Goal: Transaction & Acquisition: Purchase product/service

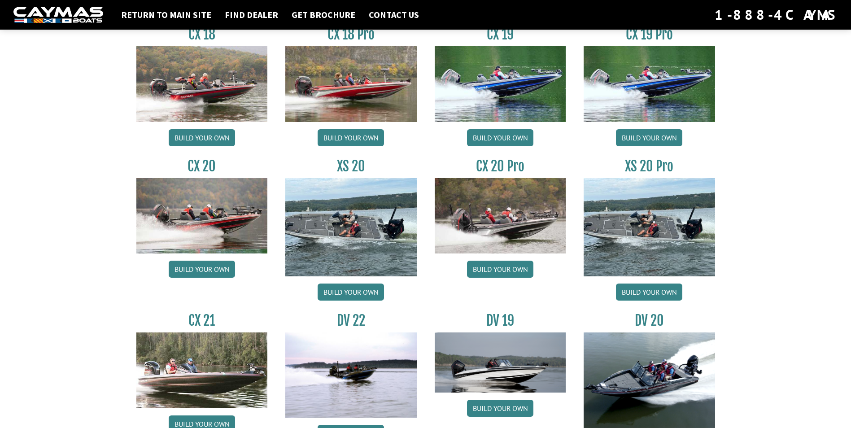
scroll to position [807, 0]
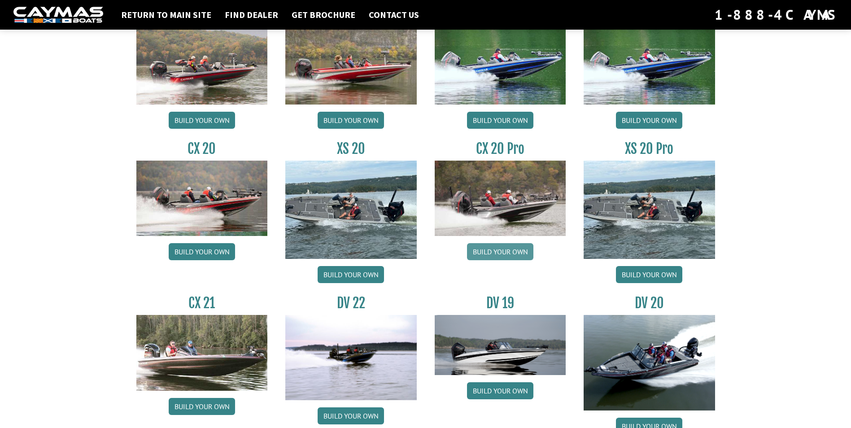
click at [504, 248] on link "Build your own" at bounding box center [500, 251] width 66 height 17
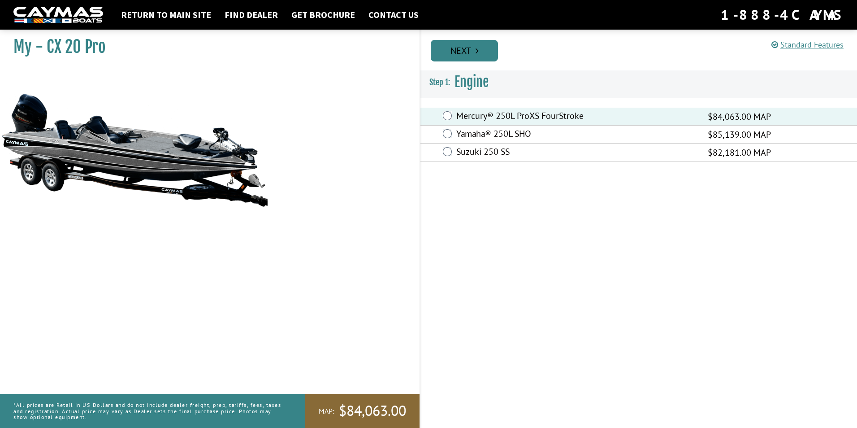
click at [470, 50] on link "Next" at bounding box center [464, 51] width 67 height 22
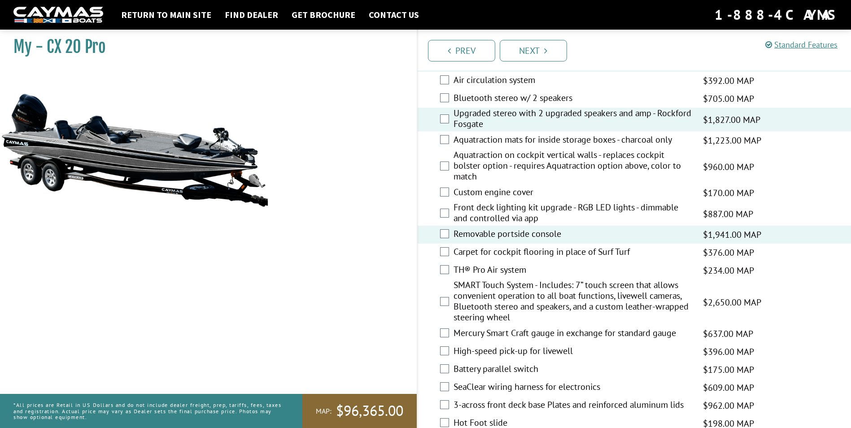
scroll to position [1166, 0]
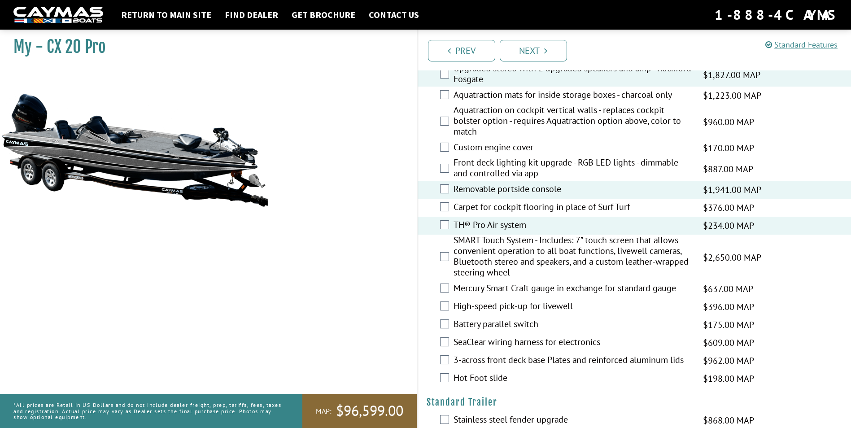
click at [438, 252] on div "SMART Touch System - Includes: 7” touch screen that allows convenient operation…" at bounding box center [634, 256] width 434 height 45
click at [446, 261] on div "SMART Touch System - Includes: 7” touch screen that allows convenient operation…" at bounding box center [634, 256] width 434 height 45
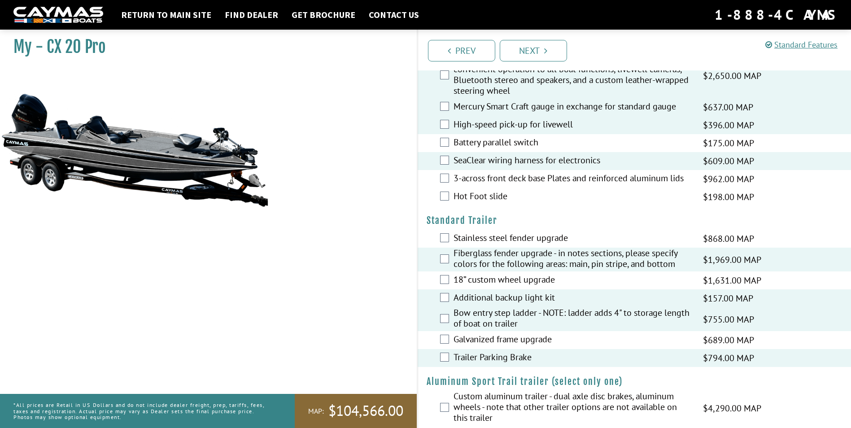
scroll to position [1362, 0]
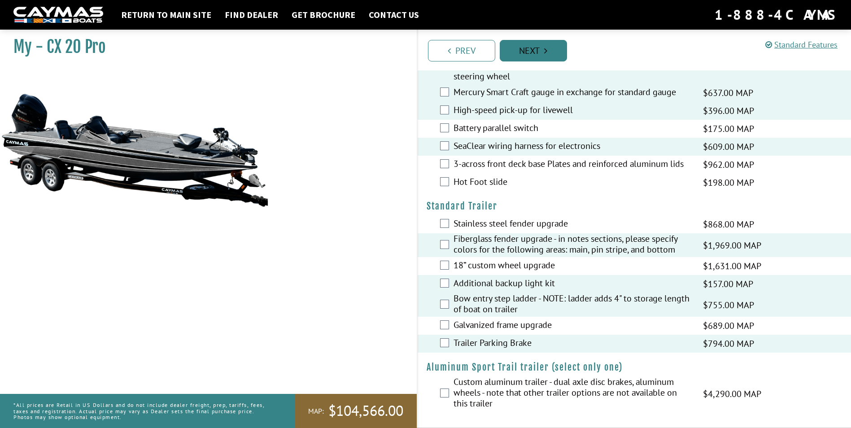
click at [537, 50] on link "Next" at bounding box center [532, 51] width 67 height 22
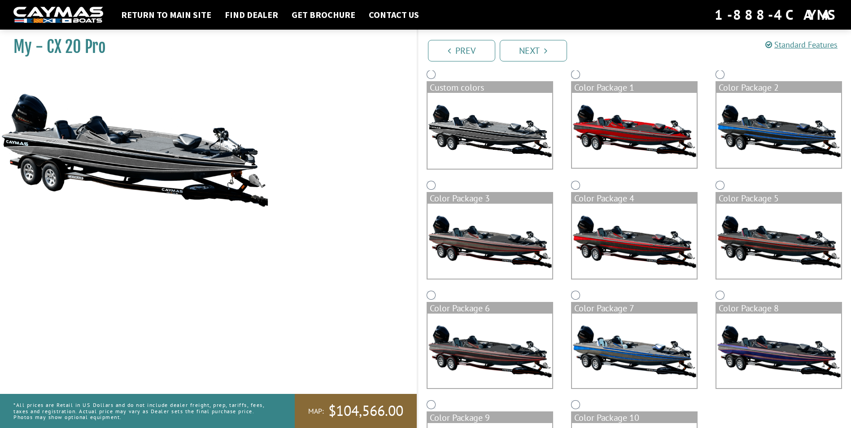
scroll to position [90, 0]
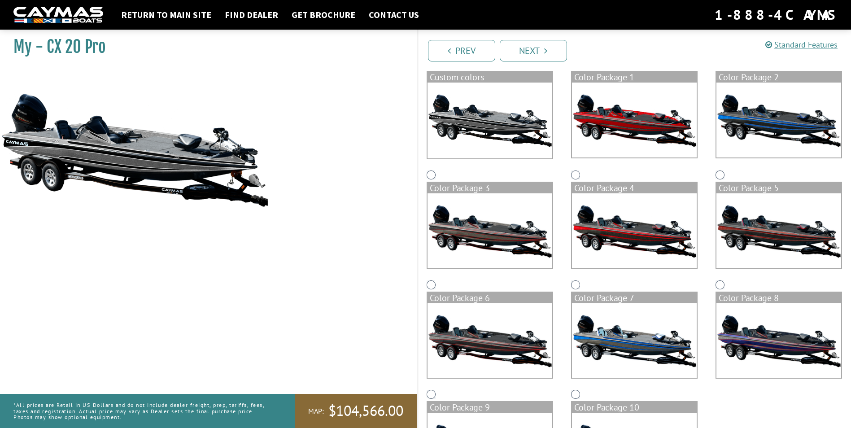
click at [483, 104] on img at bounding box center [489, 120] width 125 height 76
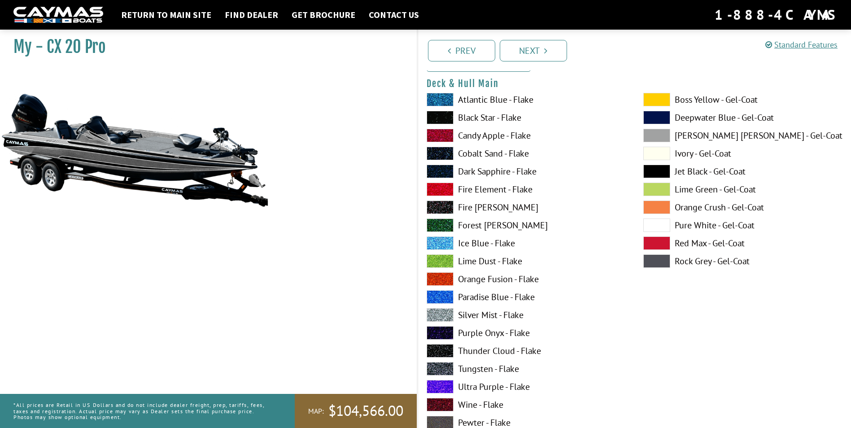
click at [439, 97] on span at bounding box center [439, 99] width 27 height 13
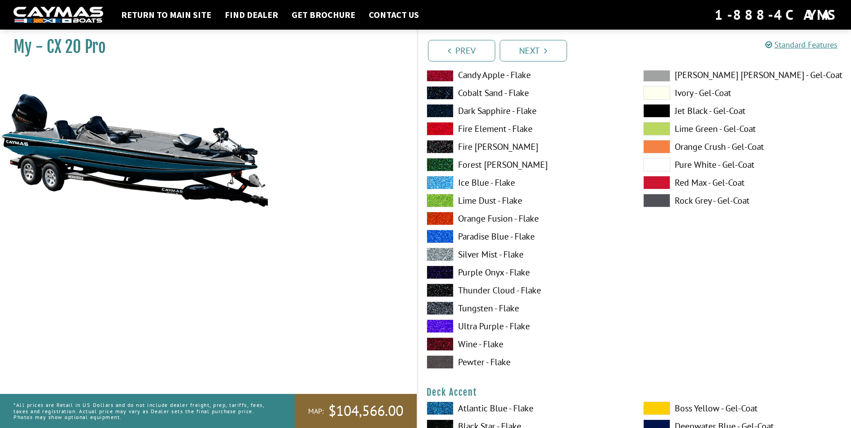
scroll to position [135, 0]
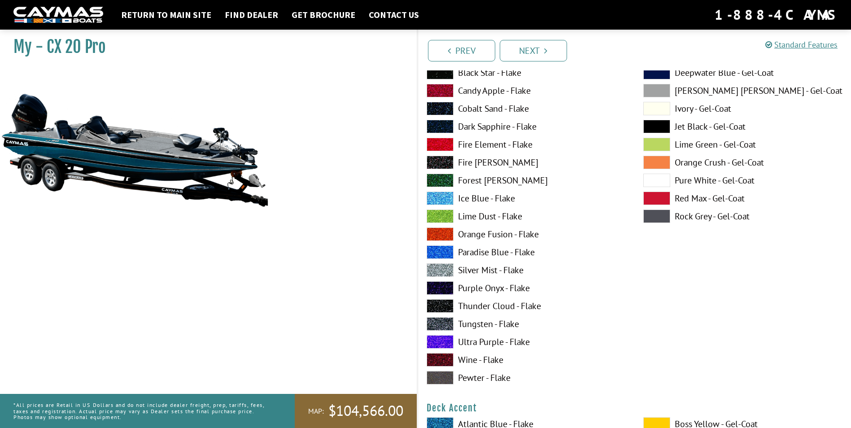
click at [653, 217] on span at bounding box center [656, 215] width 27 height 13
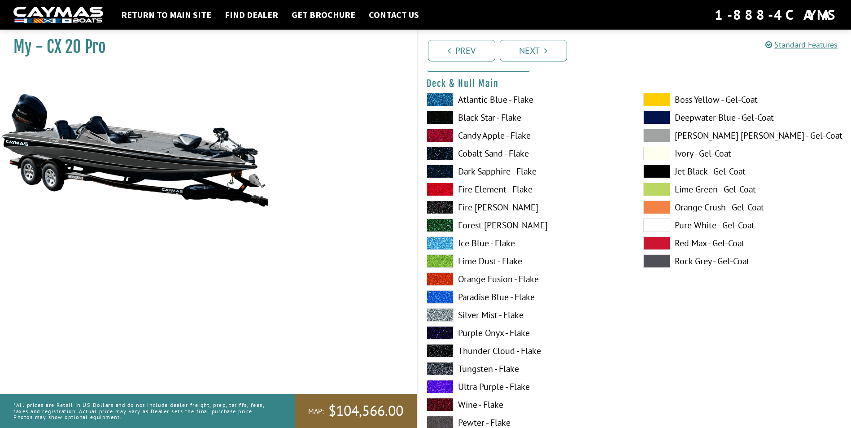
click at [443, 208] on span at bounding box center [439, 206] width 27 height 13
click at [441, 113] on span at bounding box center [439, 117] width 27 height 13
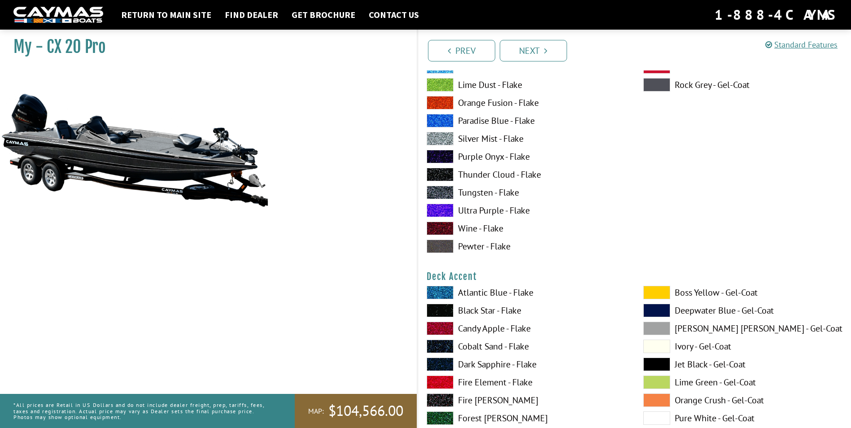
scroll to position [314, 0]
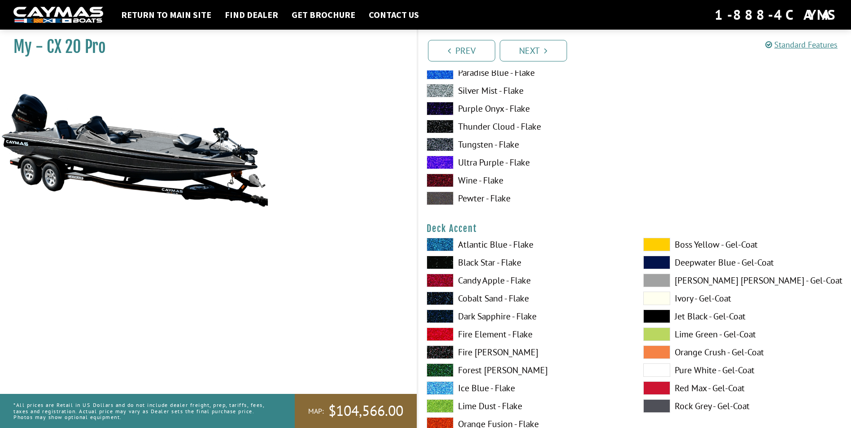
click at [430, 241] on span at bounding box center [439, 244] width 27 height 13
click at [441, 261] on span at bounding box center [439, 262] width 27 height 13
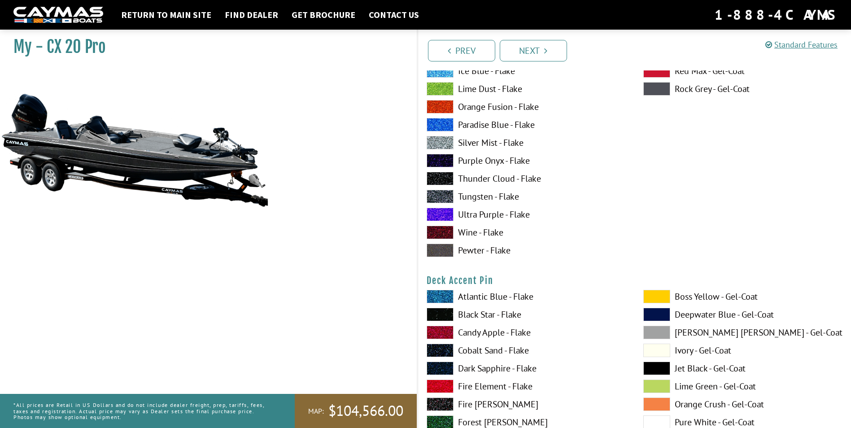
scroll to position [717, 0]
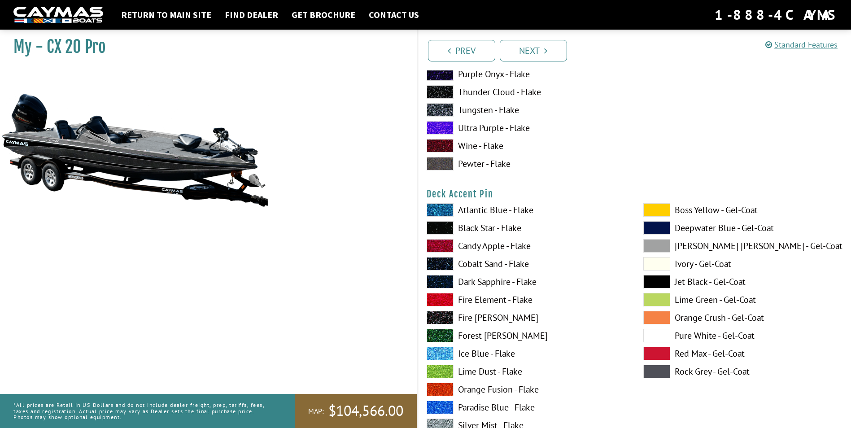
click at [435, 298] on span at bounding box center [439, 299] width 27 height 13
click at [436, 296] on span at bounding box center [439, 299] width 27 height 13
click at [663, 354] on span at bounding box center [656, 353] width 27 height 13
click at [663, 350] on span at bounding box center [656, 353] width 27 height 13
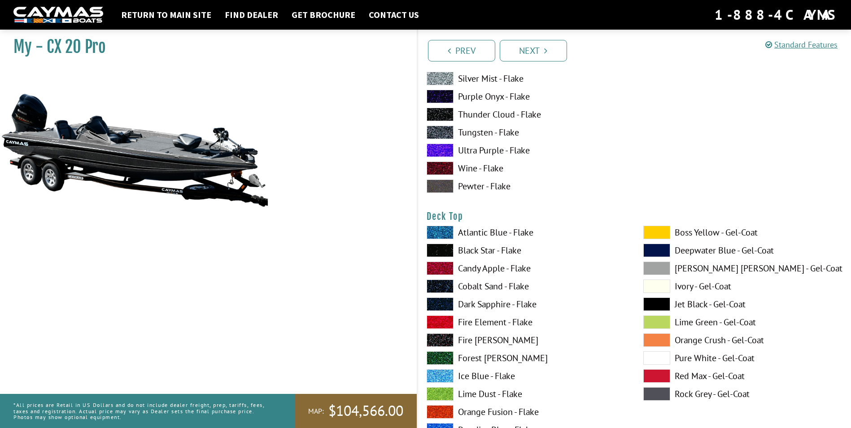
scroll to position [1121, 0]
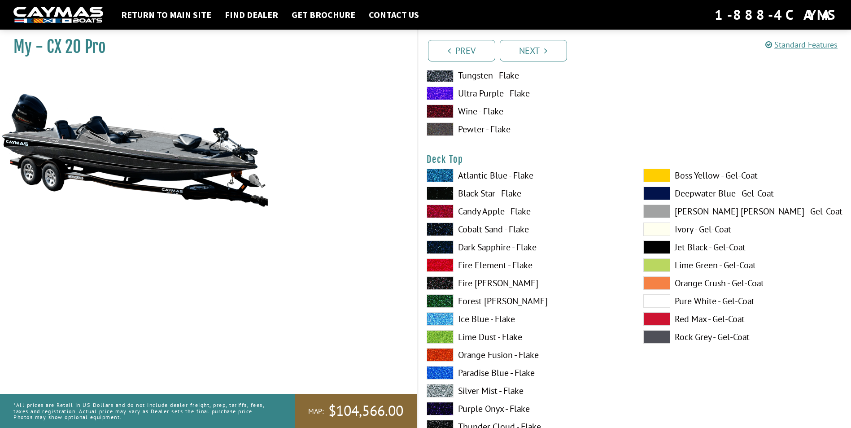
click at [444, 189] on span at bounding box center [439, 193] width 27 height 13
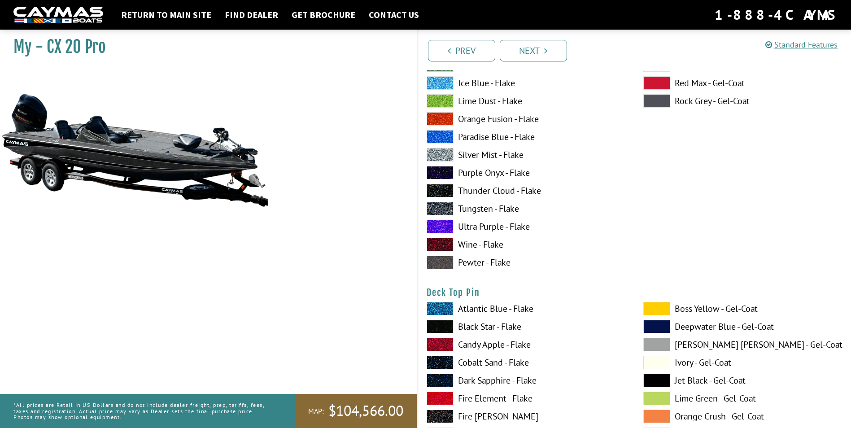
scroll to position [1390, 0]
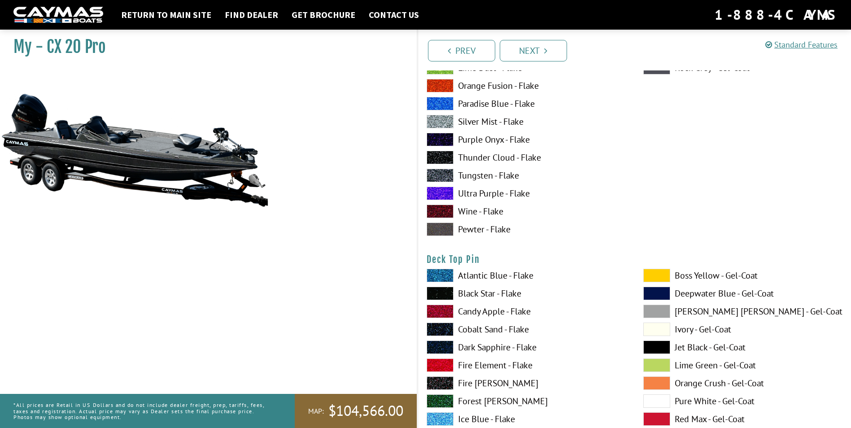
click at [659, 415] on span at bounding box center [656, 418] width 27 height 13
click at [651, 415] on span at bounding box center [656, 418] width 27 height 13
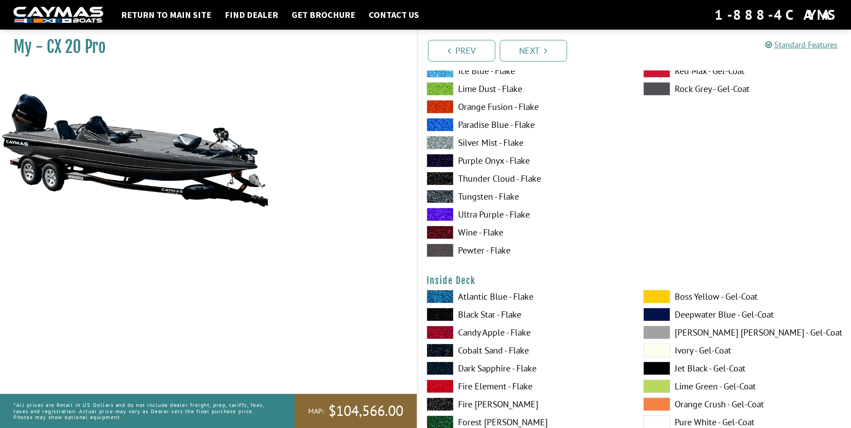
scroll to position [1793, 0]
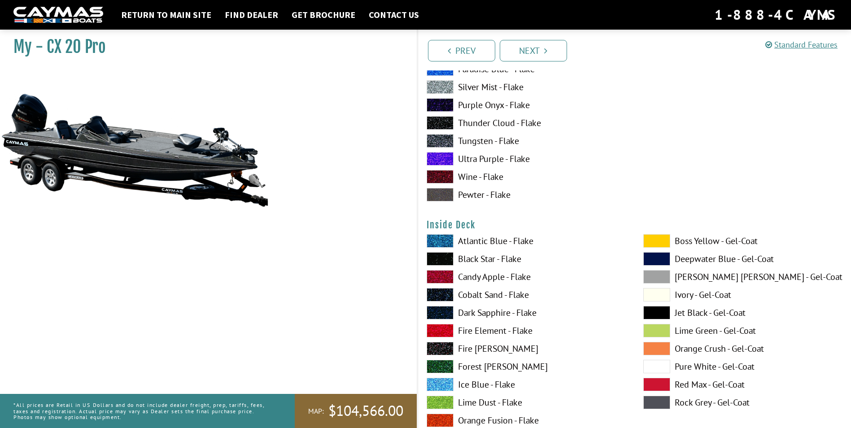
click at [655, 384] on span at bounding box center [656, 384] width 27 height 13
click at [656, 383] on span at bounding box center [656, 384] width 27 height 13
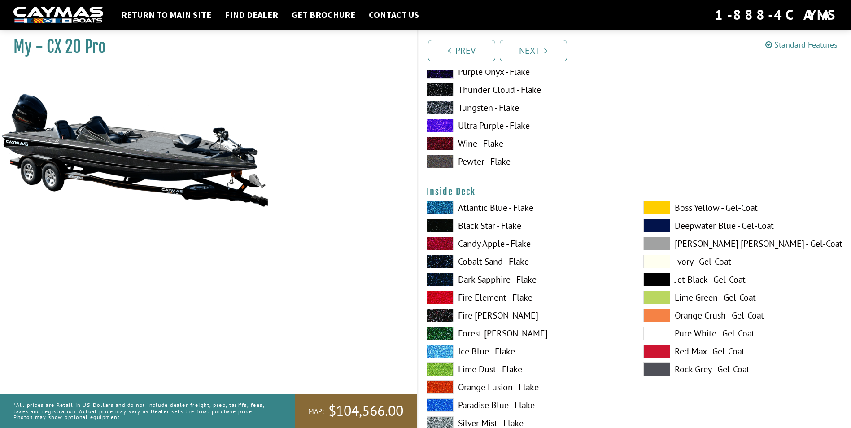
scroll to position [1883, 0]
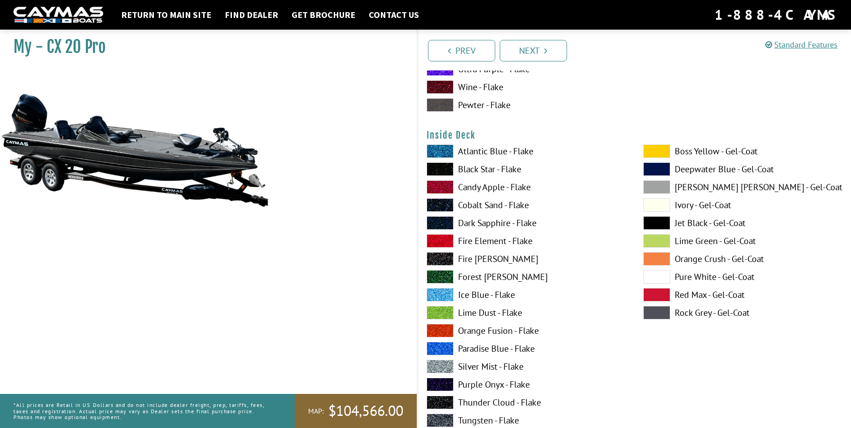
click at [652, 222] on span at bounding box center [656, 222] width 27 height 13
click at [448, 164] on span at bounding box center [439, 168] width 27 height 13
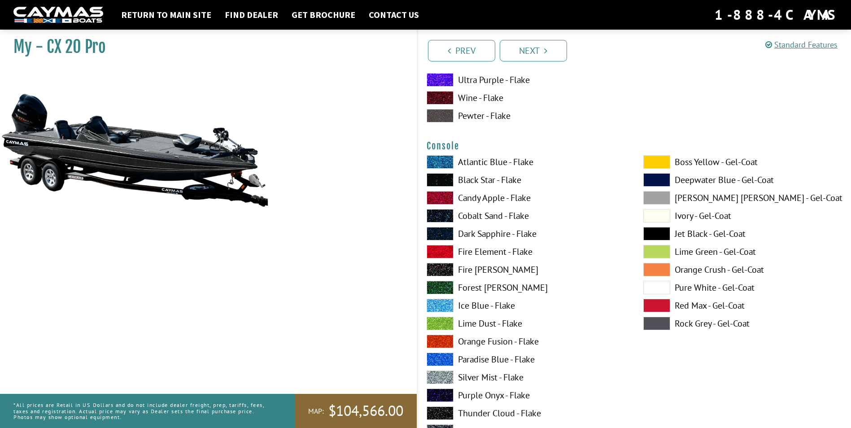
scroll to position [2242, 0]
click at [438, 178] on span at bounding box center [439, 179] width 27 height 13
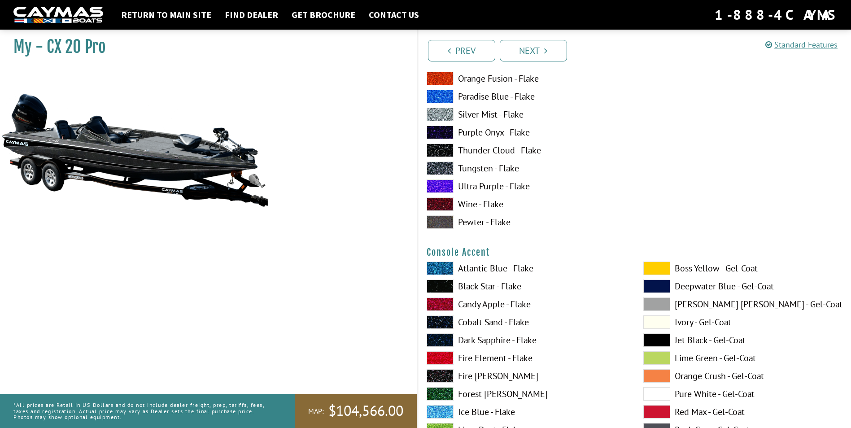
scroll to position [2556, 0]
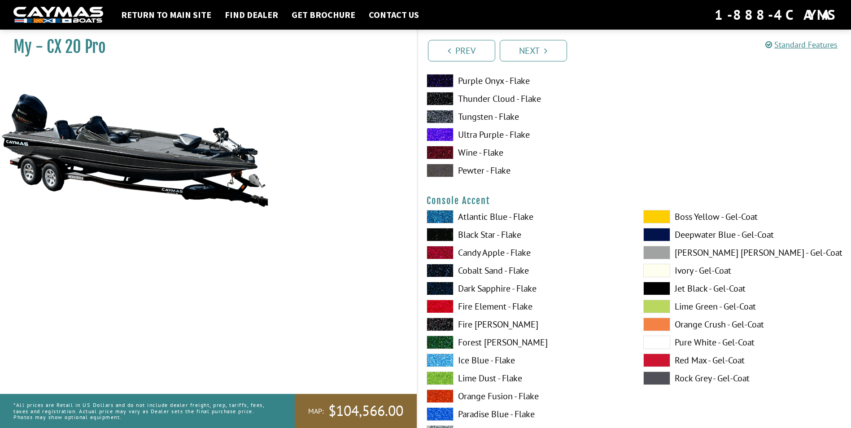
click at [661, 356] on span at bounding box center [656, 359] width 27 height 13
click at [447, 236] on span at bounding box center [439, 234] width 27 height 13
click at [447, 217] on span at bounding box center [439, 216] width 27 height 13
click at [441, 232] on span at bounding box center [439, 234] width 27 height 13
click at [438, 254] on span at bounding box center [439, 252] width 27 height 13
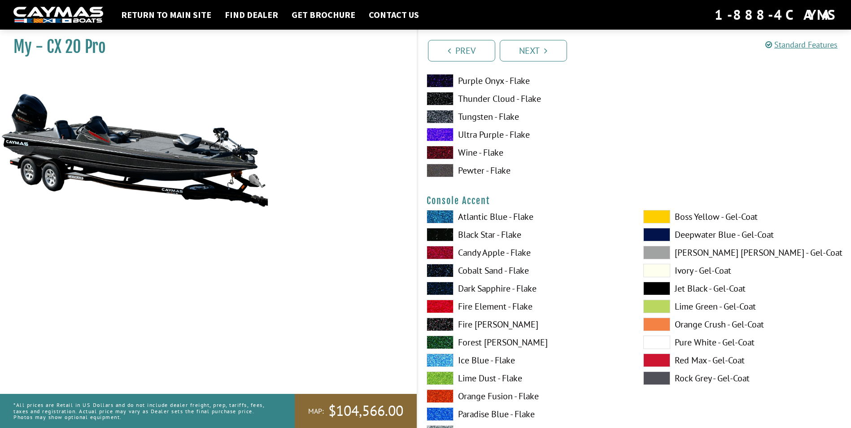
click at [442, 234] on span at bounding box center [439, 234] width 27 height 13
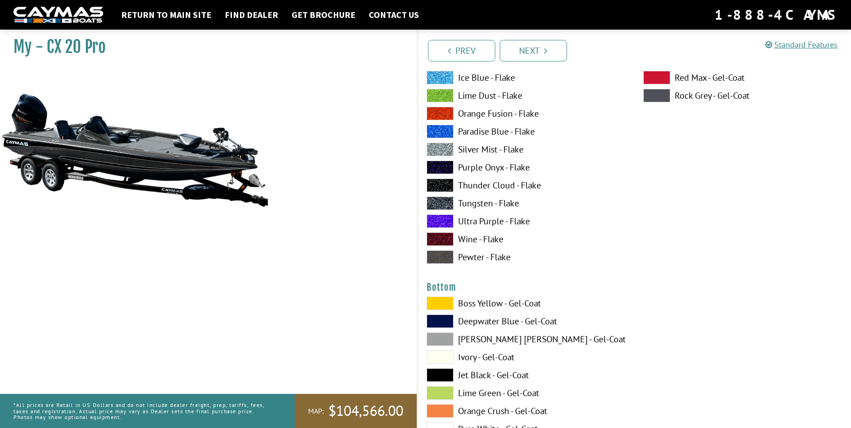
scroll to position [3273, 0]
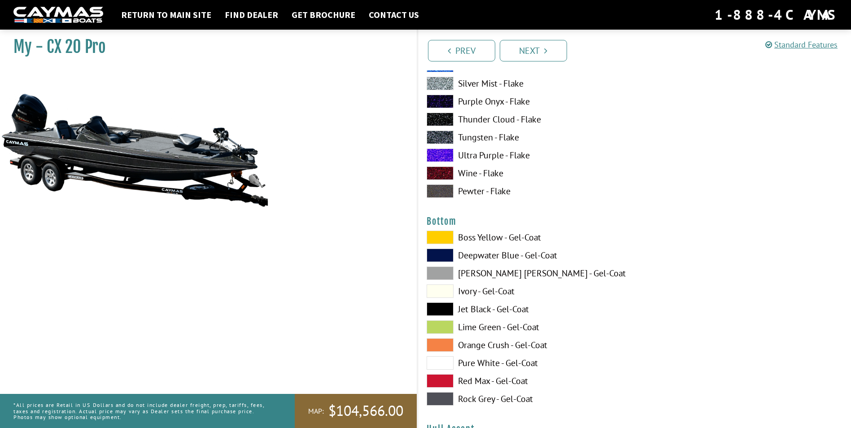
click at [436, 304] on span at bounding box center [439, 308] width 27 height 13
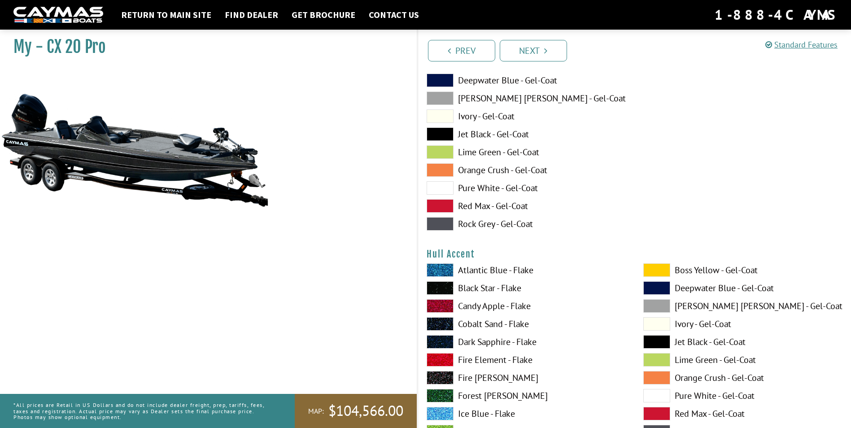
scroll to position [3497, 0]
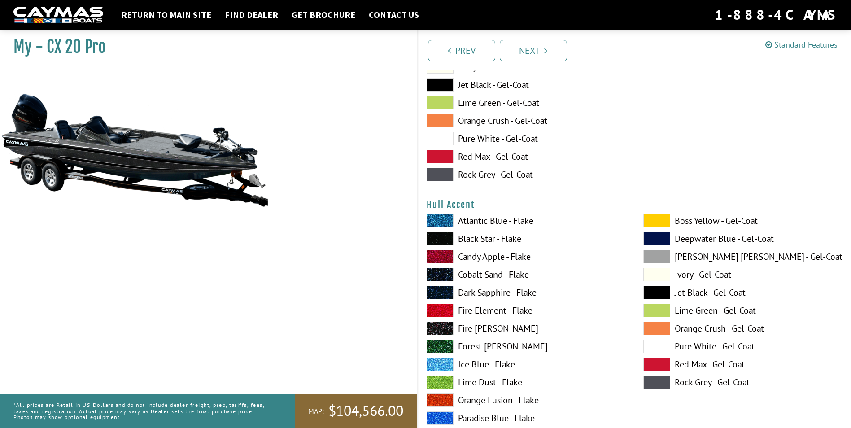
click at [434, 237] on span at bounding box center [439, 238] width 27 height 13
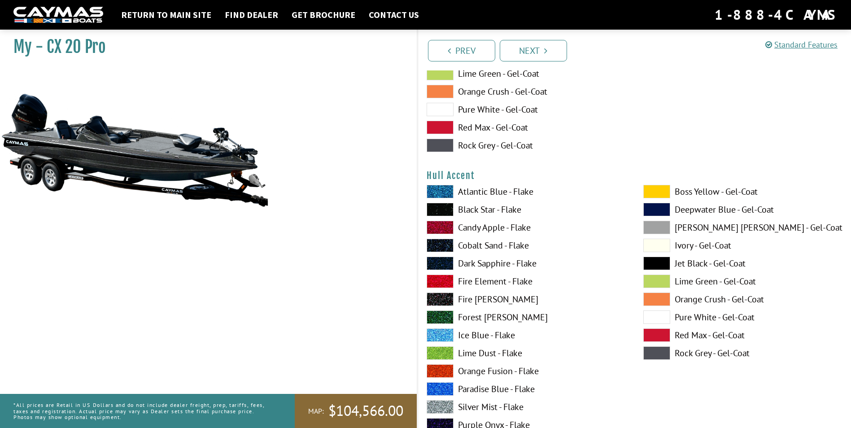
scroll to position [3542, 0]
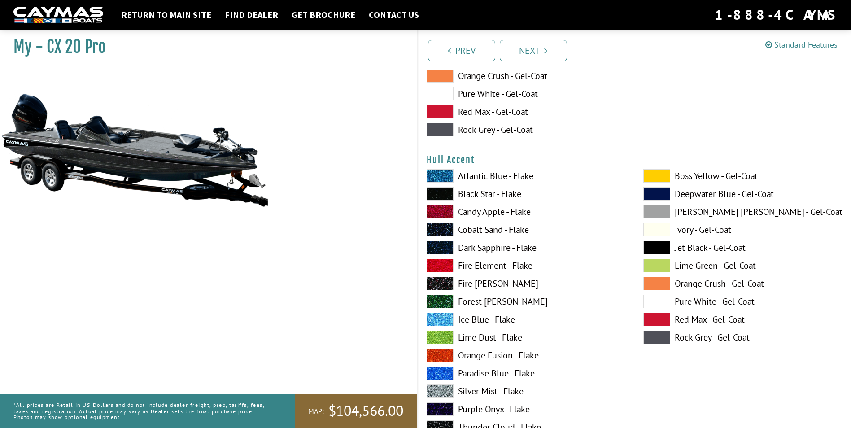
click at [655, 336] on span at bounding box center [656, 336] width 27 height 13
click at [664, 212] on span at bounding box center [656, 211] width 27 height 13
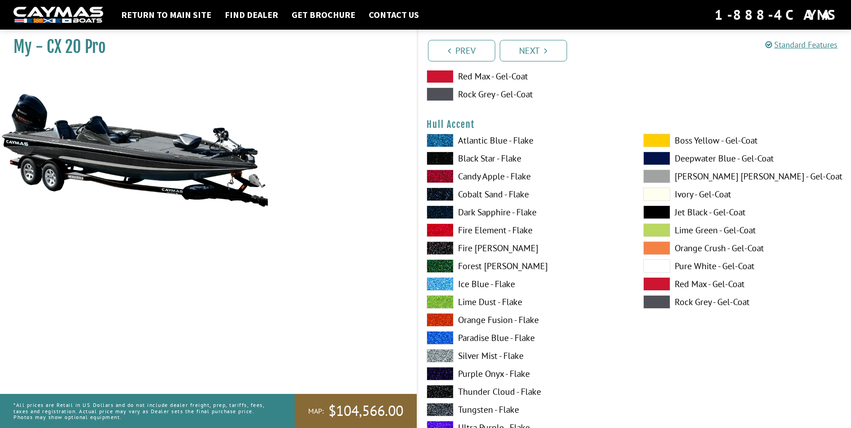
scroll to position [3632, 0]
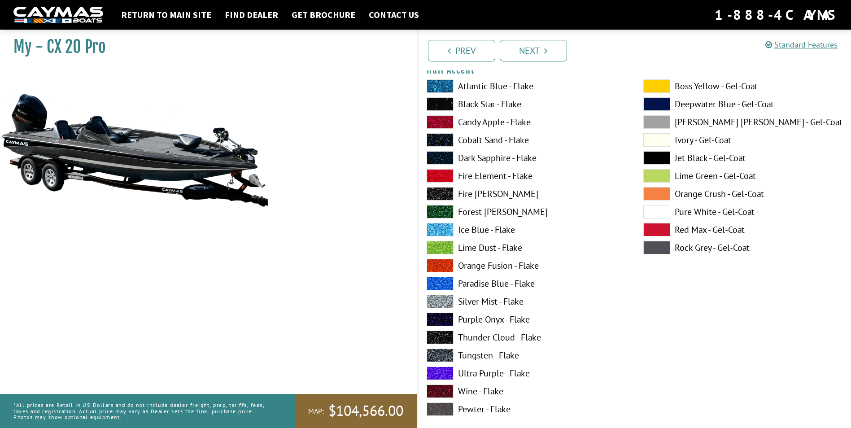
click at [445, 301] on span at bounding box center [439, 301] width 27 height 13
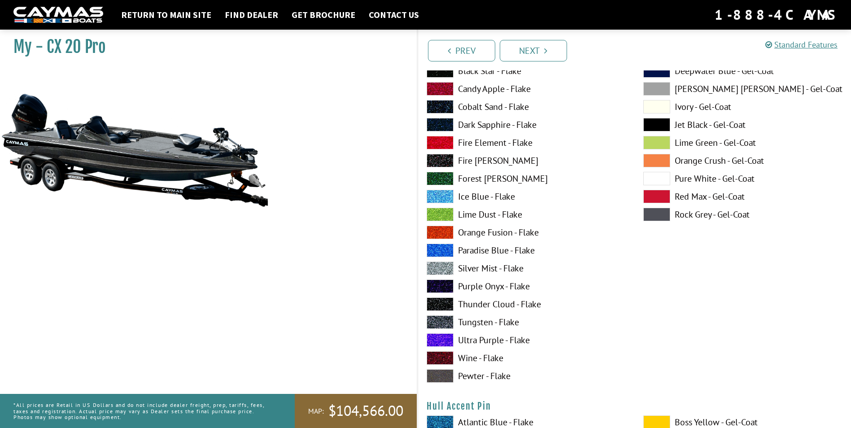
scroll to position [3721, 0]
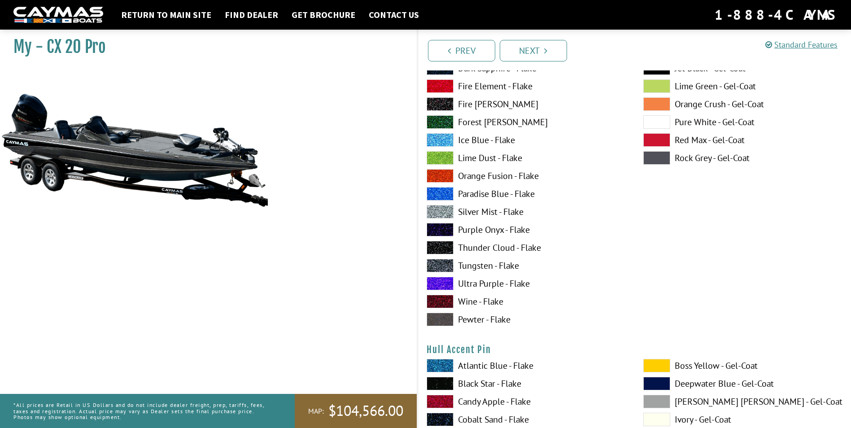
click at [437, 320] on span at bounding box center [439, 318] width 27 height 13
click at [445, 101] on span at bounding box center [439, 103] width 27 height 13
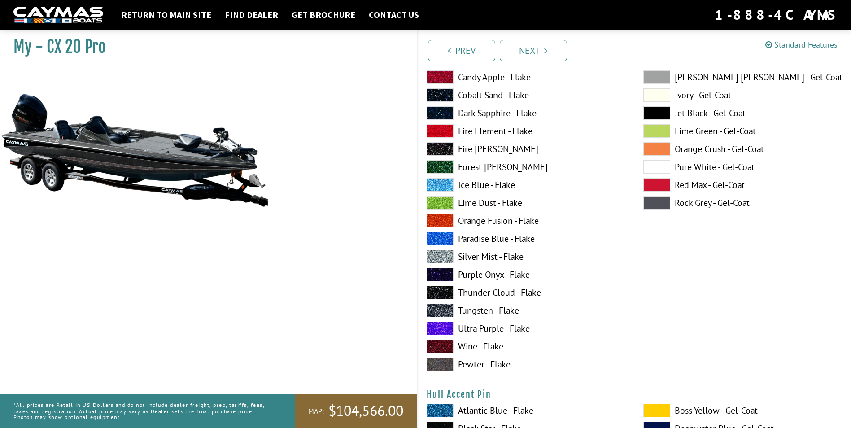
scroll to position [3632, 0]
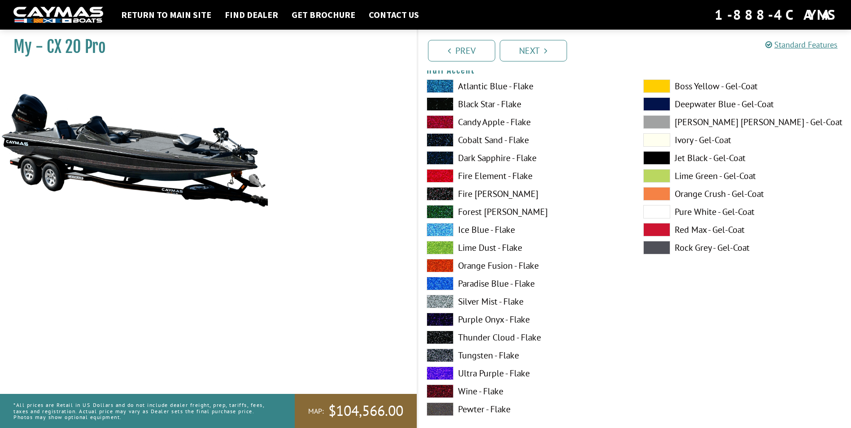
click at [445, 101] on span at bounding box center [439, 103] width 27 height 13
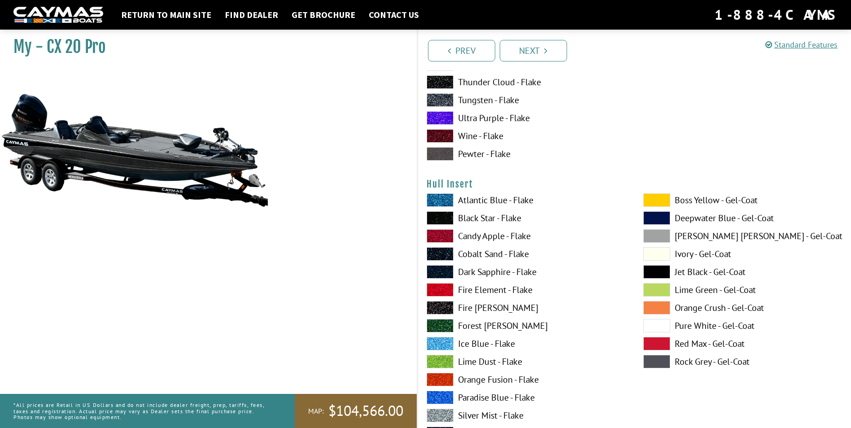
scroll to position [4259, 0]
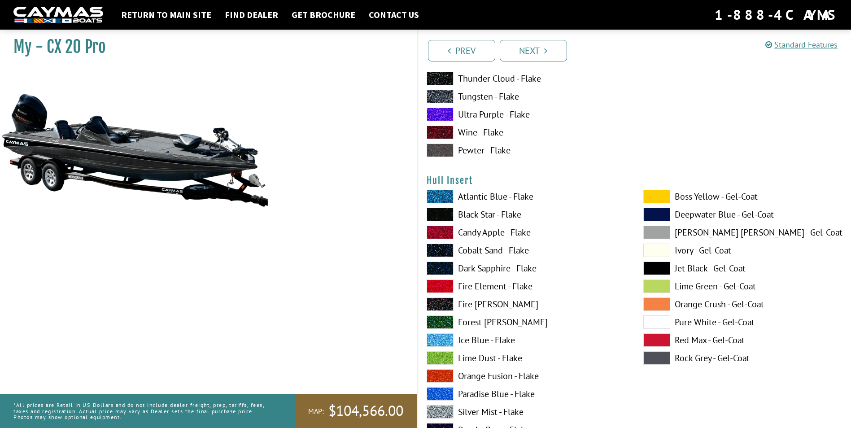
click at [447, 232] on span at bounding box center [439, 232] width 27 height 13
click at [435, 376] on span at bounding box center [439, 375] width 27 height 13
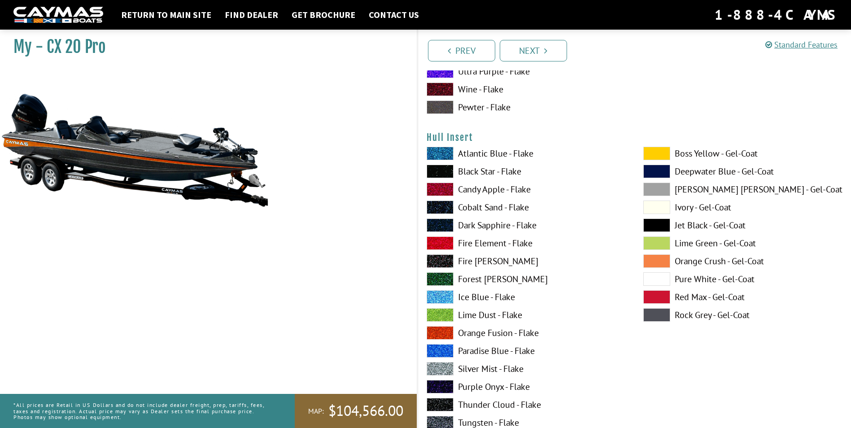
scroll to position [4349, 0]
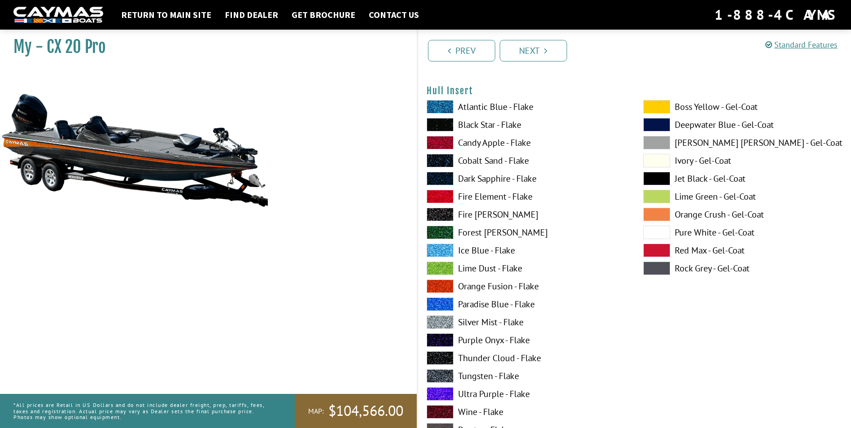
click at [443, 299] on span at bounding box center [439, 303] width 27 height 13
click at [438, 123] on span at bounding box center [439, 124] width 27 height 13
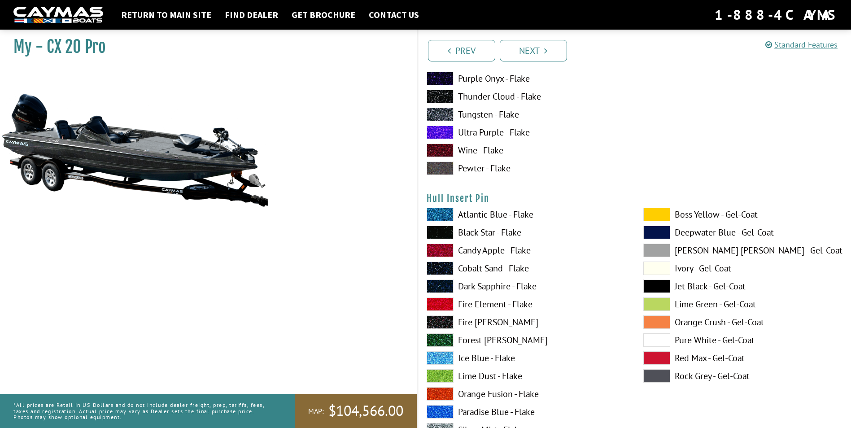
scroll to position [4618, 0]
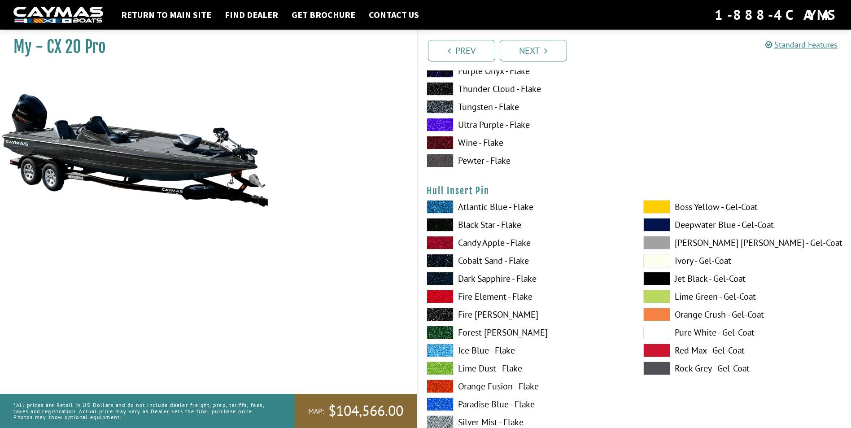
click at [647, 346] on span at bounding box center [656, 349] width 27 height 13
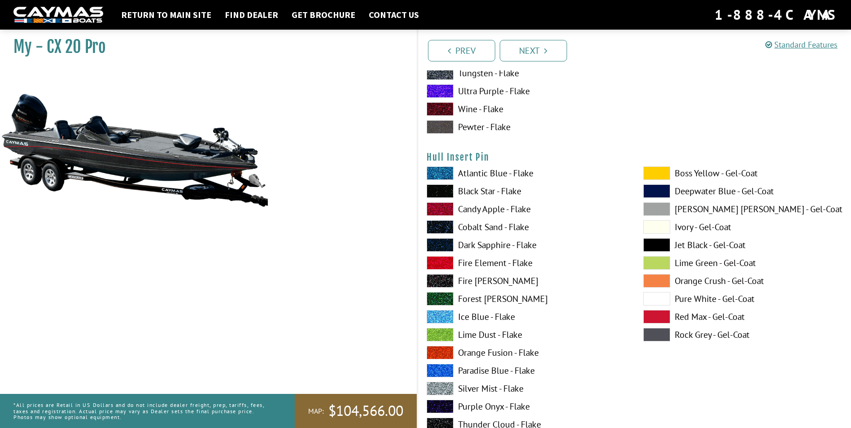
scroll to position [4708, 0]
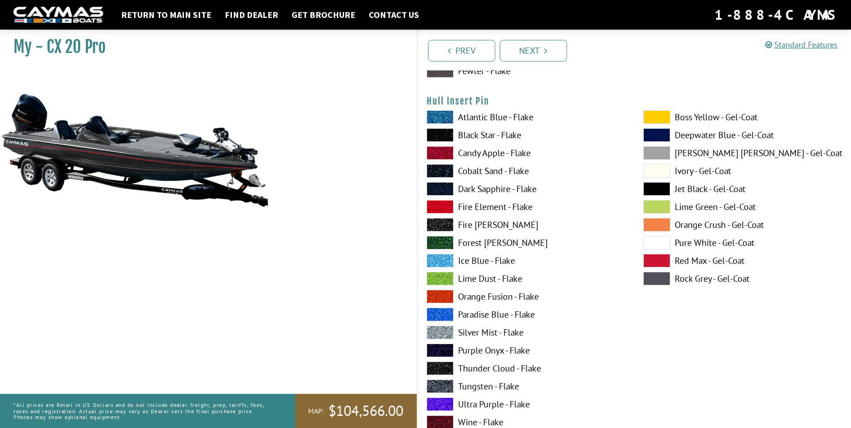
click at [441, 332] on span at bounding box center [439, 331] width 27 height 13
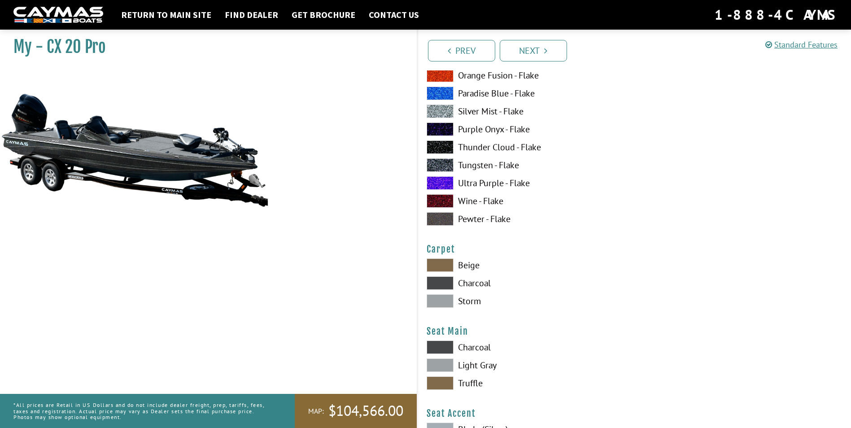
scroll to position [4932, 0]
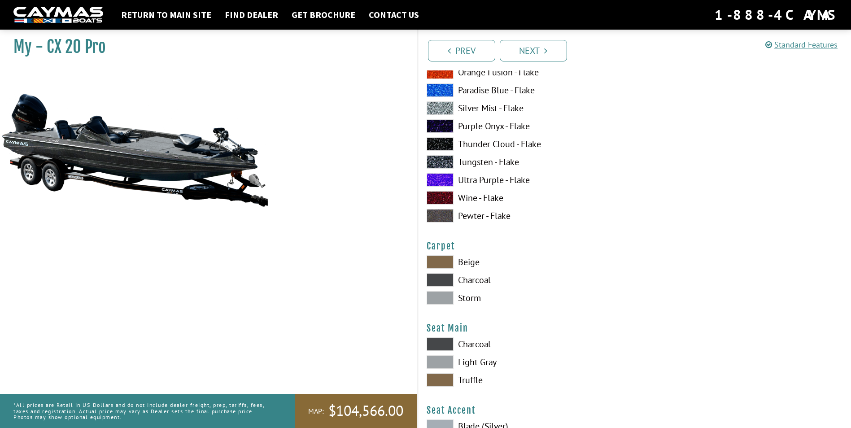
click at [449, 277] on span at bounding box center [439, 279] width 27 height 13
click at [440, 294] on span at bounding box center [439, 297] width 27 height 13
click at [444, 261] on span at bounding box center [439, 261] width 27 height 13
click at [438, 278] on span at bounding box center [439, 279] width 27 height 13
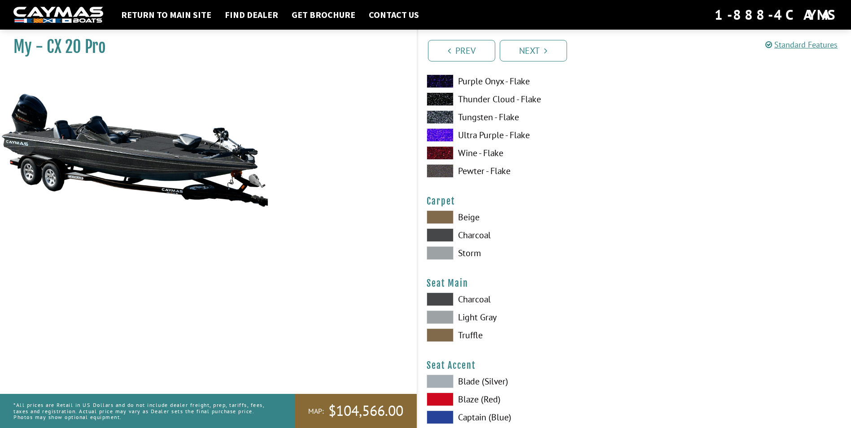
click at [432, 312] on span at bounding box center [439, 316] width 27 height 13
click at [444, 297] on span at bounding box center [439, 298] width 27 height 13
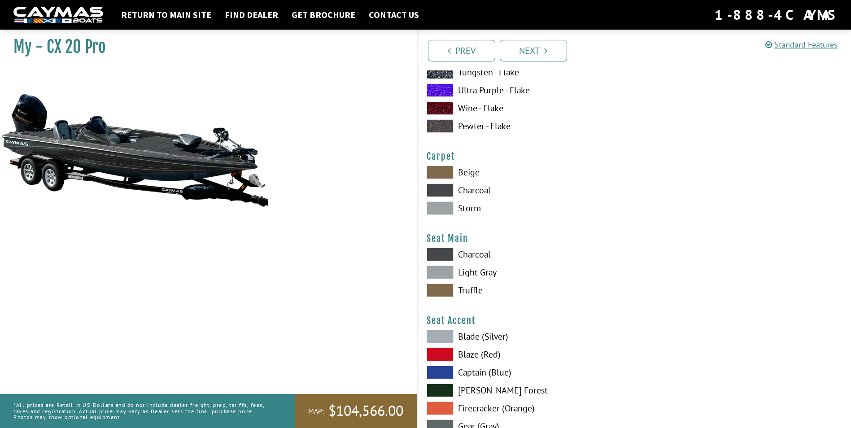
scroll to position [5066, 0]
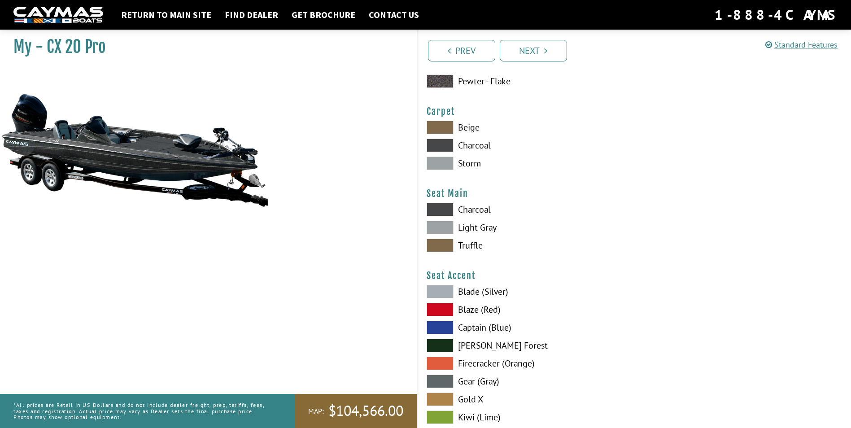
click at [446, 305] on span at bounding box center [439, 309] width 27 height 13
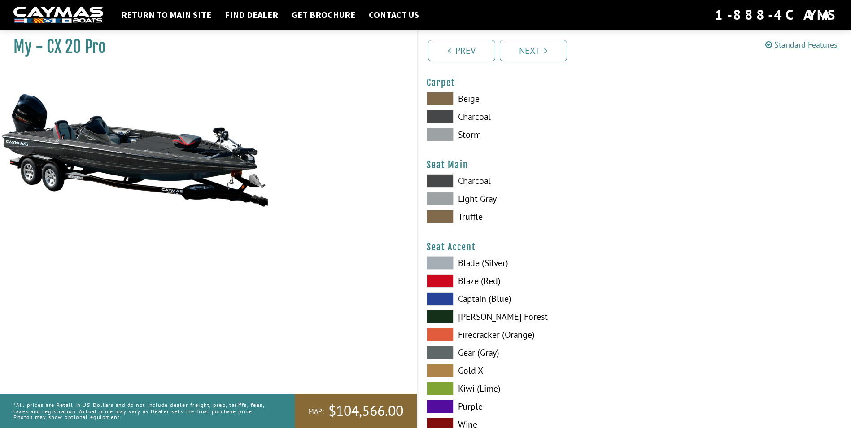
scroll to position [5111, 0]
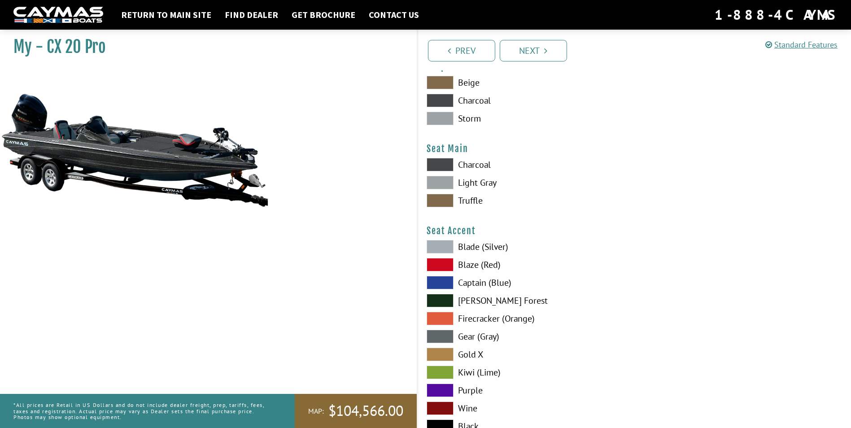
click at [442, 247] on span at bounding box center [439, 246] width 27 height 13
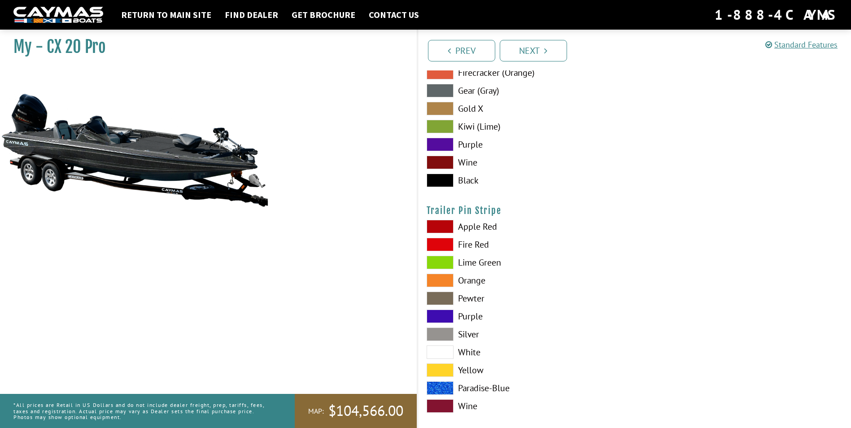
scroll to position [5368, 0]
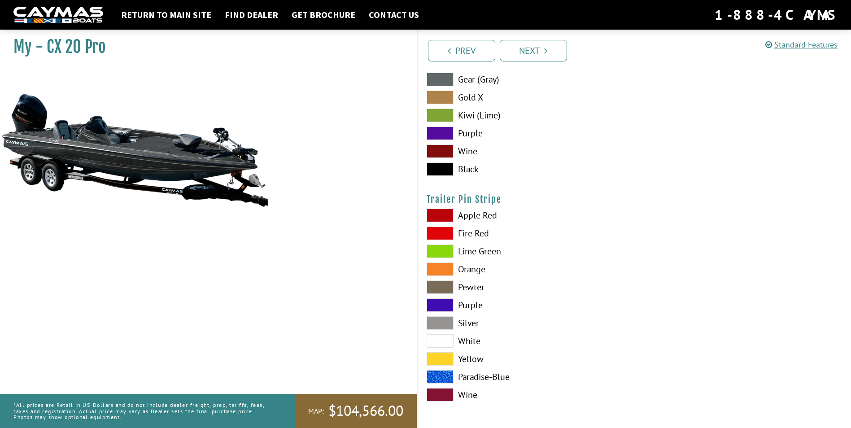
click at [446, 320] on span at bounding box center [439, 322] width 27 height 13
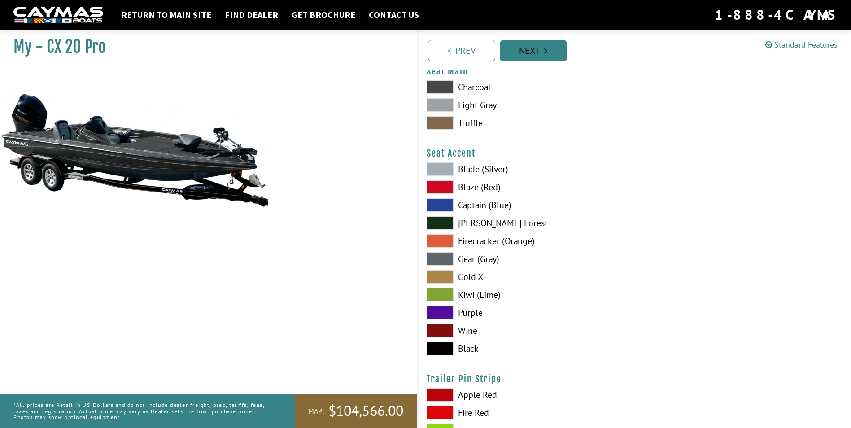
click at [540, 50] on link "Next" at bounding box center [532, 51] width 67 height 22
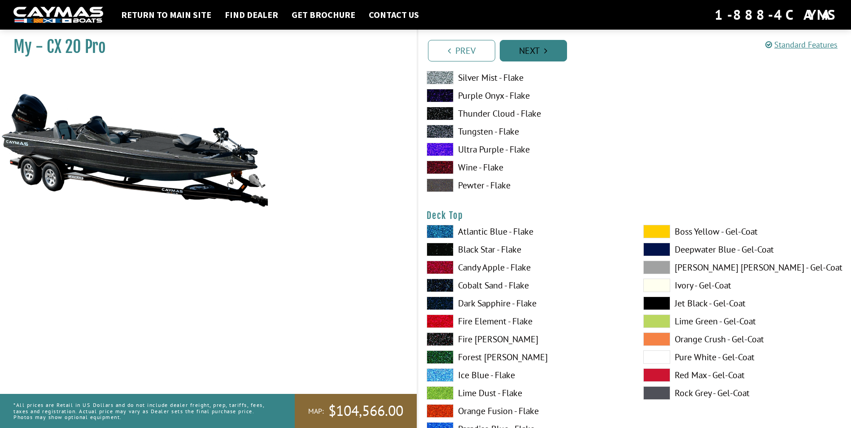
scroll to position [831, 0]
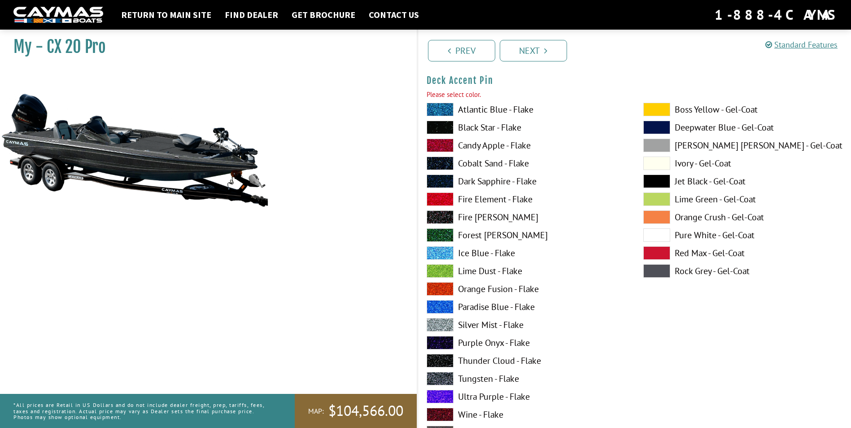
click at [448, 106] on span at bounding box center [439, 109] width 27 height 13
click at [441, 321] on span at bounding box center [439, 324] width 27 height 13
click at [540, 45] on link "Next" at bounding box center [532, 51] width 67 height 22
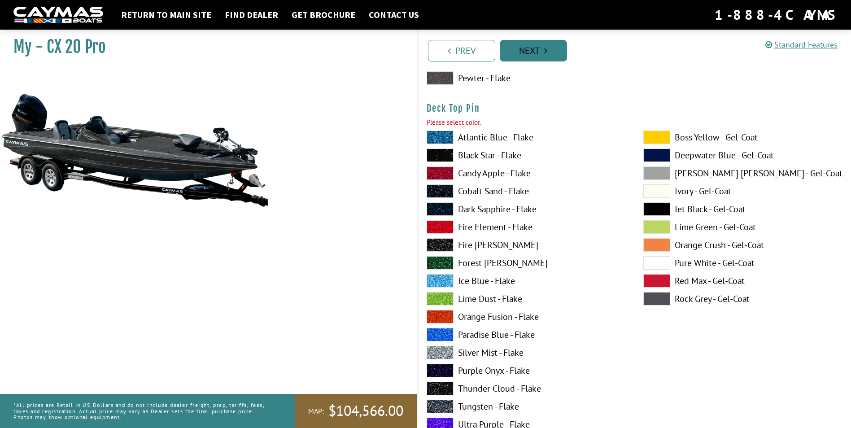
scroll to position [1569, 0]
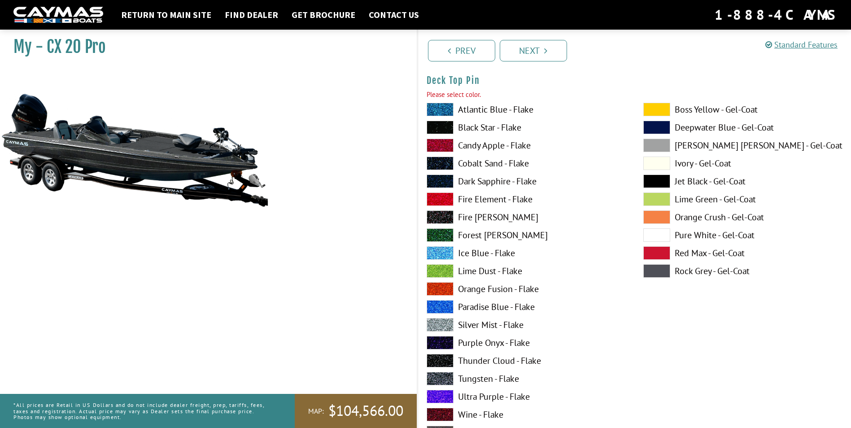
click at [439, 319] on span at bounding box center [439, 324] width 27 height 13
click at [535, 48] on link "Next" at bounding box center [532, 51] width 67 height 22
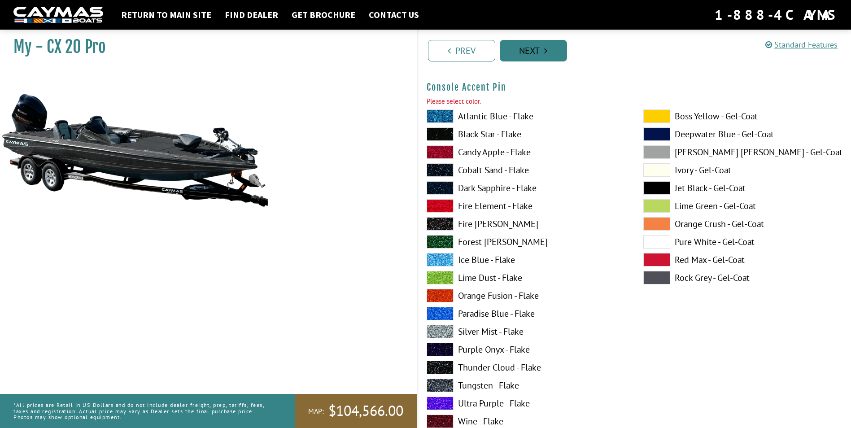
scroll to position [3045, 0]
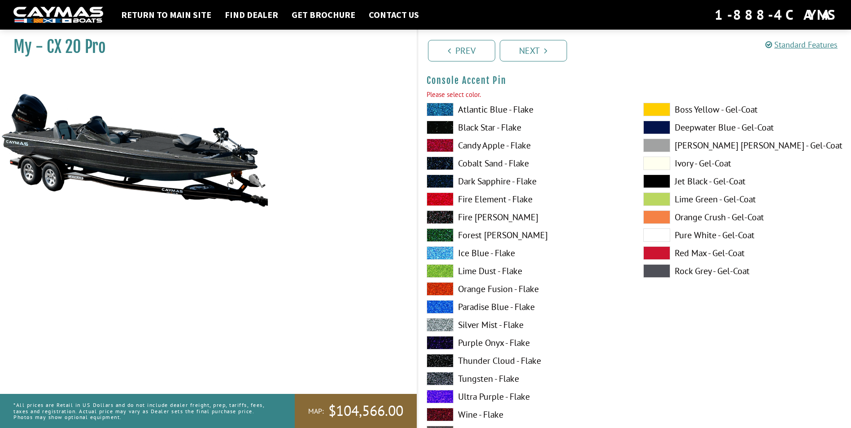
click at [438, 322] on span at bounding box center [439, 324] width 27 height 13
click at [437, 321] on span at bounding box center [439, 324] width 27 height 13
click at [538, 52] on link "Next" at bounding box center [532, 51] width 67 height 22
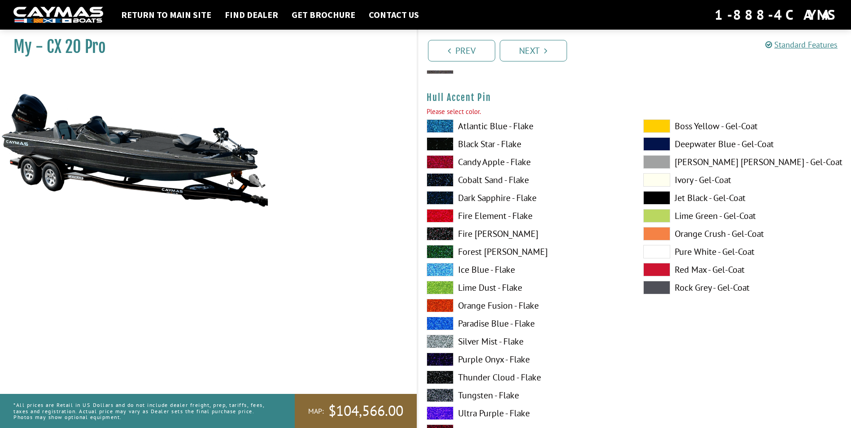
scroll to position [4031, 0]
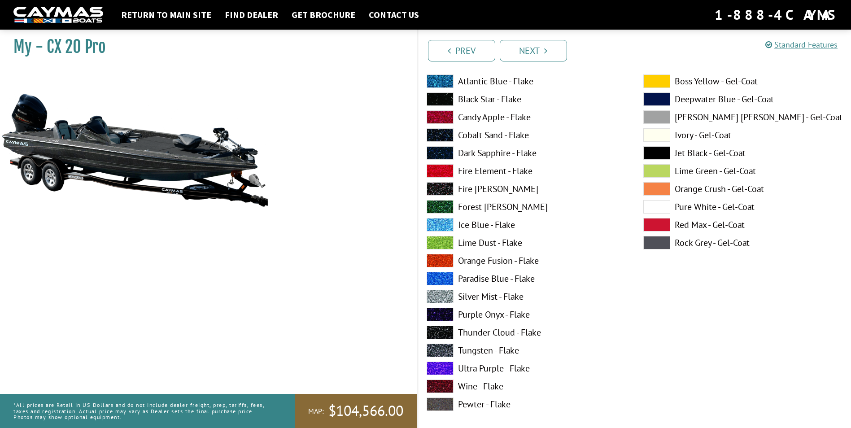
click at [448, 293] on span at bounding box center [439, 296] width 27 height 13
click at [502, 46] on link "Next" at bounding box center [532, 51] width 67 height 22
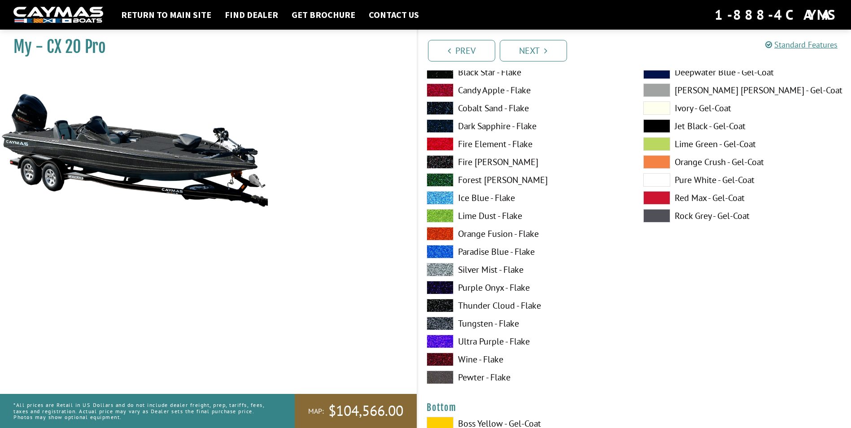
scroll to position [3045, 0]
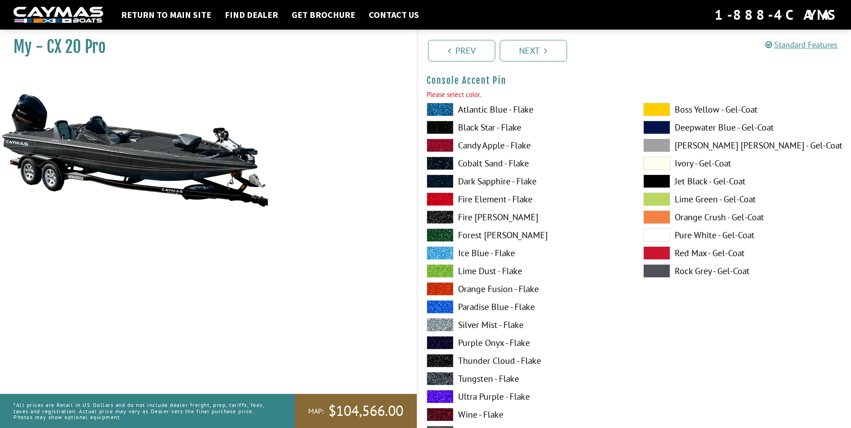
click at [447, 108] on span at bounding box center [439, 109] width 27 height 13
click at [446, 322] on span at bounding box center [439, 324] width 27 height 13
click at [519, 52] on link "Next" at bounding box center [532, 51] width 67 height 22
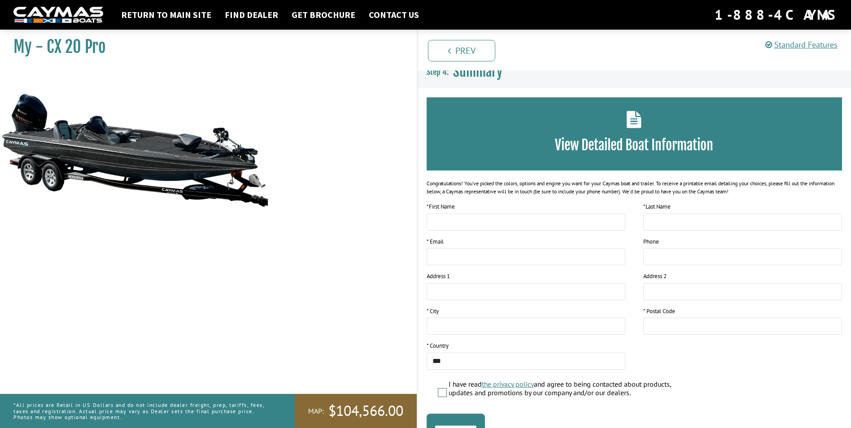
scroll to position [0, 0]
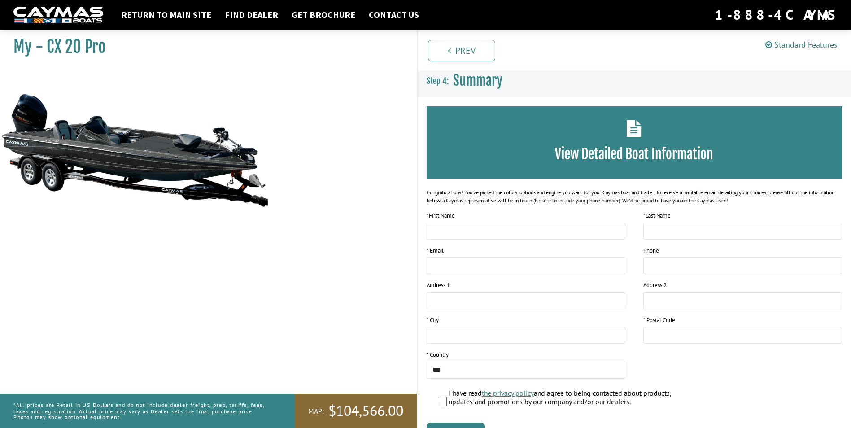
click at [110, 142] on img at bounding box center [134, 149] width 269 height 163
click at [446, 50] on link "Prev" at bounding box center [461, 51] width 67 height 22
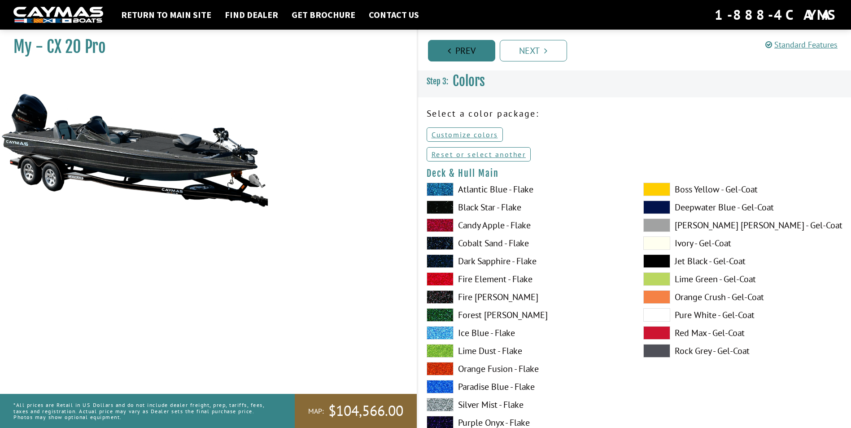
click at [452, 47] on link "Prev" at bounding box center [461, 51] width 67 height 22
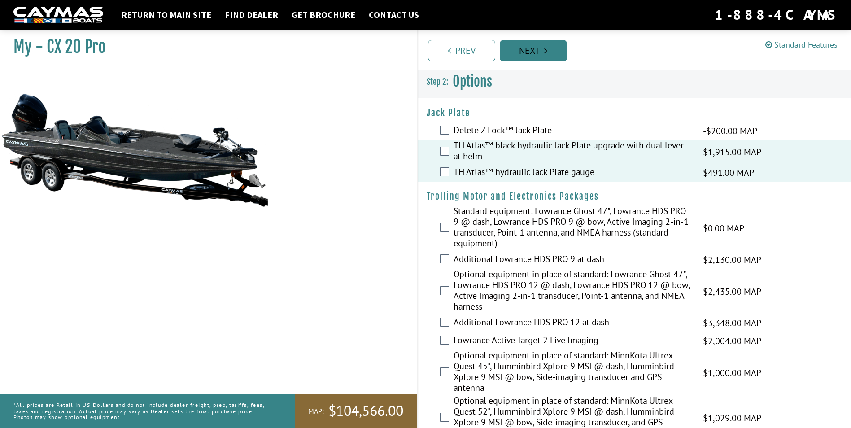
click at [535, 45] on link "Next" at bounding box center [532, 51] width 67 height 22
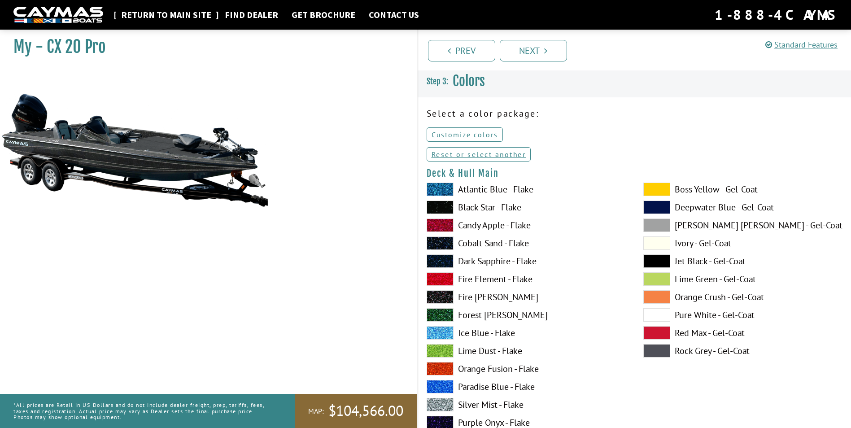
click at [171, 13] on link "Return to main site" at bounding box center [166, 15] width 99 height 12
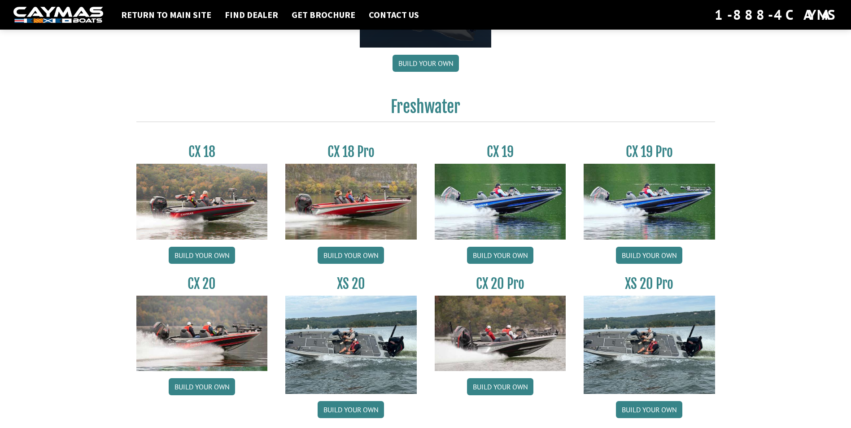
scroll to position [673, 0]
click at [191, 388] on link "Build your own" at bounding box center [202, 386] width 66 height 17
click at [513, 386] on link "Build your own" at bounding box center [500, 386] width 66 height 17
click at [659, 408] on link "Build your own" at bounding box center [649, 408] width 66 height 17
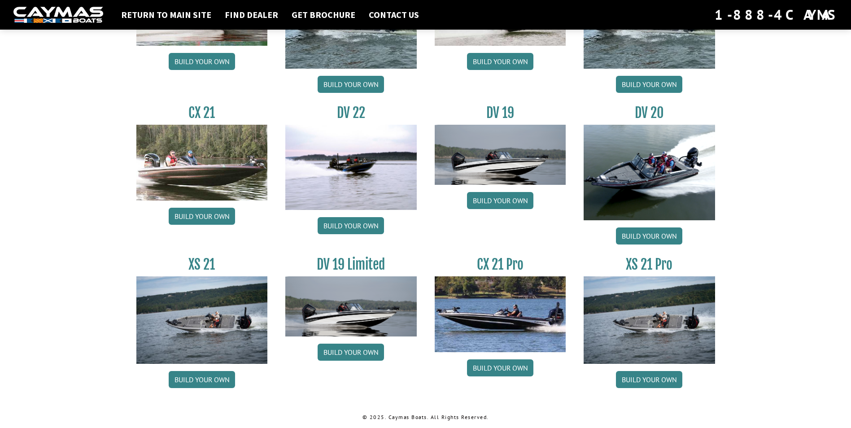
scroll to position [998, 0]
click at [207, 213] on link "Build your own" at bounding box center [202, 215] width 66 height 17
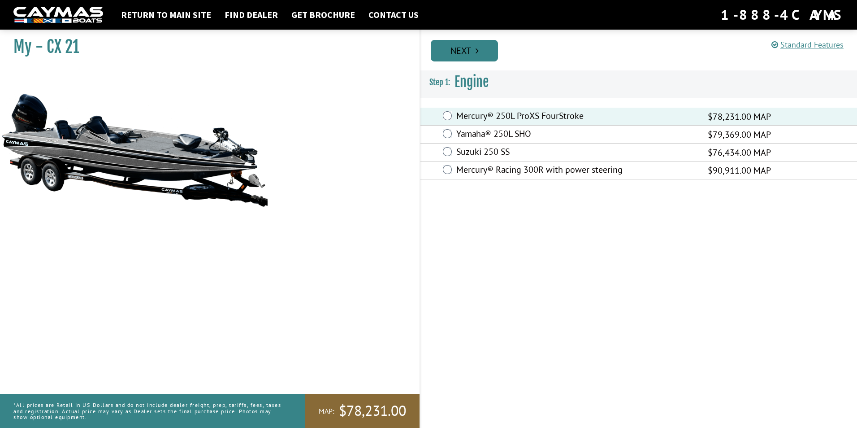
click at [455, 47] on link "Next" at bounding box center [464, 51] width 67 height 22
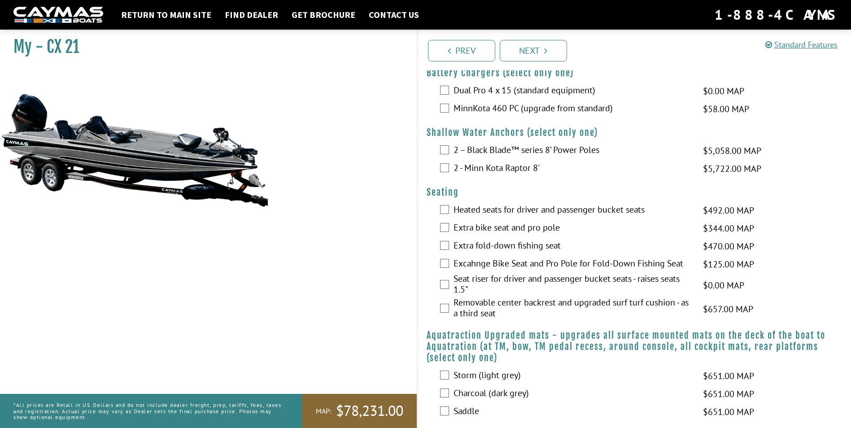
scroll to position [448, 0]
